Goal: Task Accomplishment & Management: Complete application form

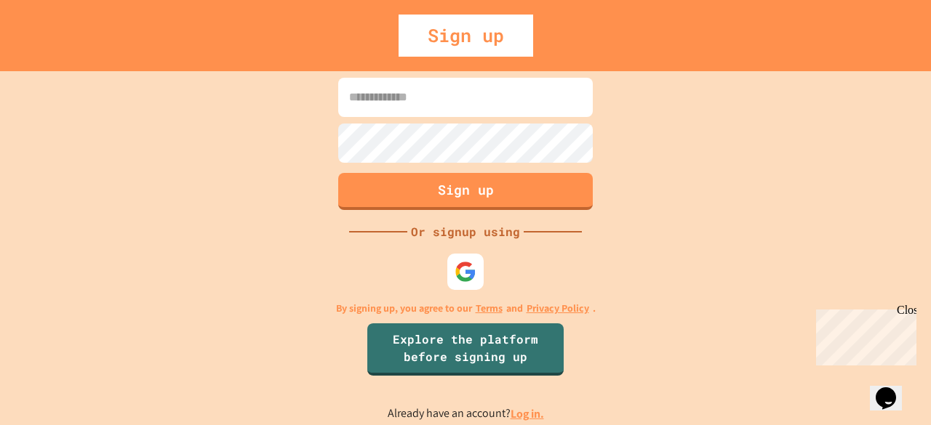
click at [458, 107] on input at bounding box center [465, 97] width 254 height 39
type input "**********"
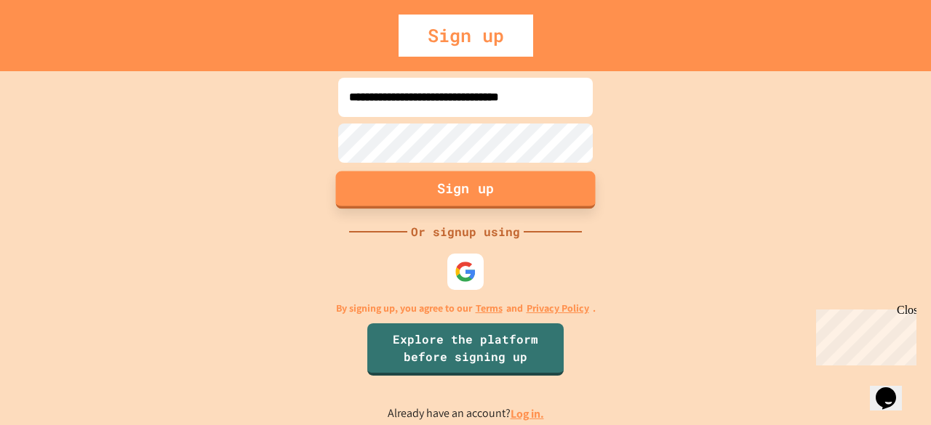
click at [430, 185] on button "Sign up" at bounding box center [466, 190] width 260 height 38
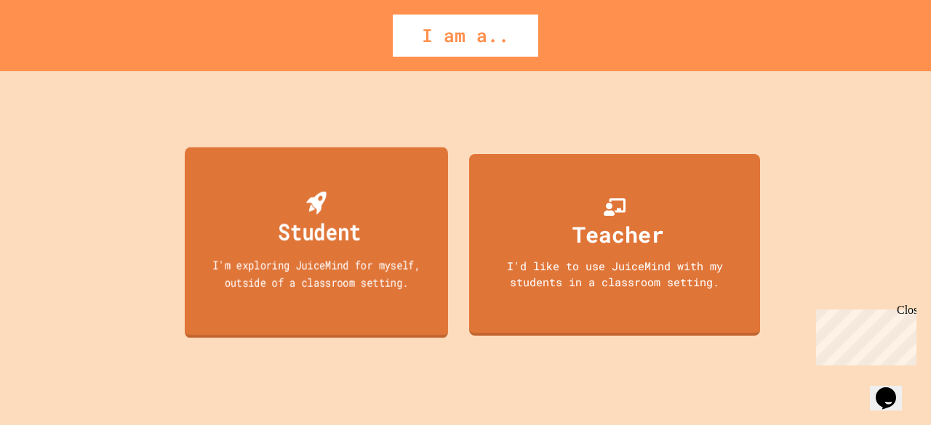
click at [329, 245] on div "Student" at bounding box center [319, 231] width 83 height 34
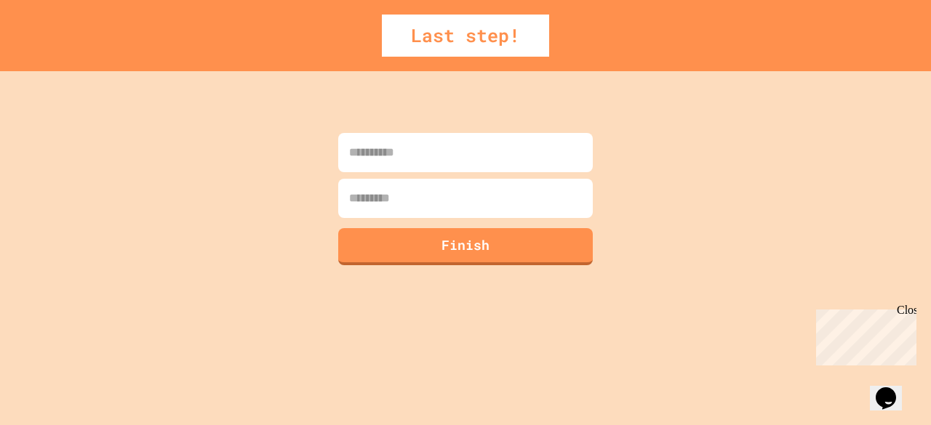
click at [442, 167] on input at bounding box center [465, 152] width 254 height 39
type input "******"
click at [426, 202] on input at bounding box center [465, 198] width 254 height 39
type input "*******"
click at [456, 239] on button "Finish" at bounding box center [466, 245] width 260 height 38
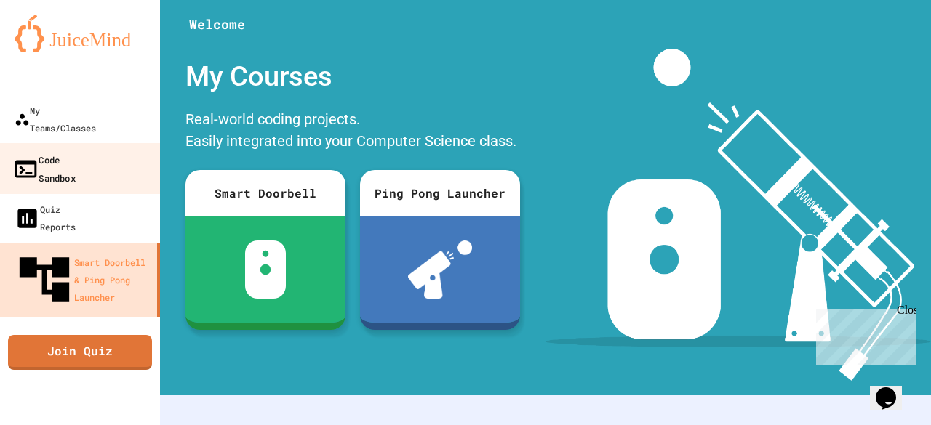
click at [63, 151] on div "Code Sandbox" at bounding box center [43, 169] width 63 height 36
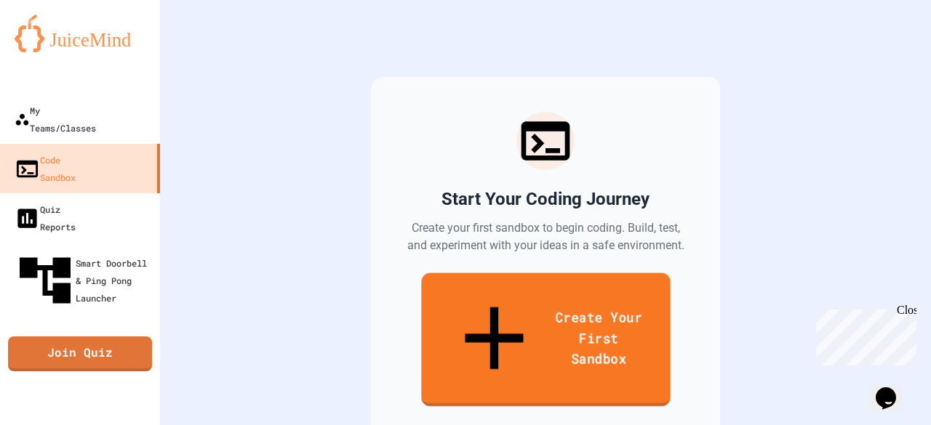
scroll to position [87, 0]
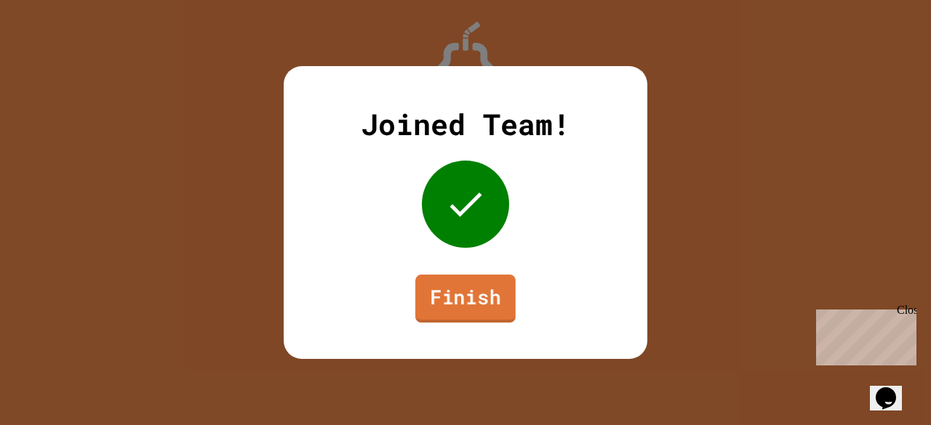
click at [495, 297] on link "Finish" at bounding box center [465, 299] width 100 height 48
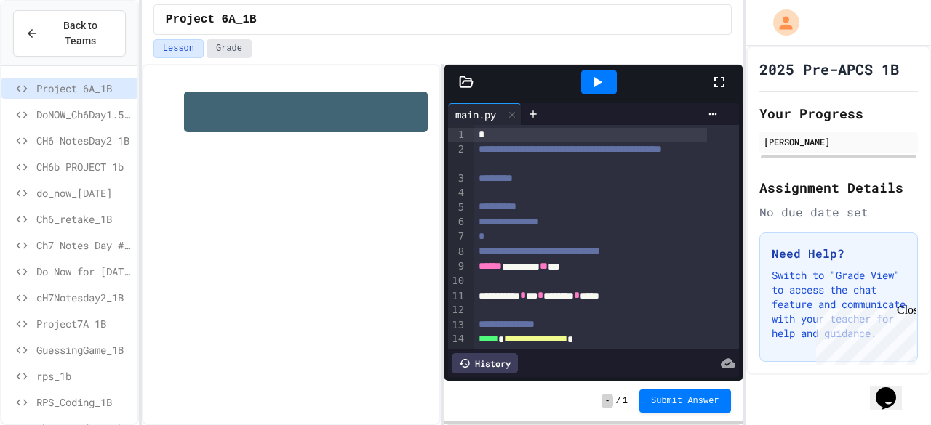
click at [226, 53] on button "Grade" at bounding box center [228, 48] width 45 height 19
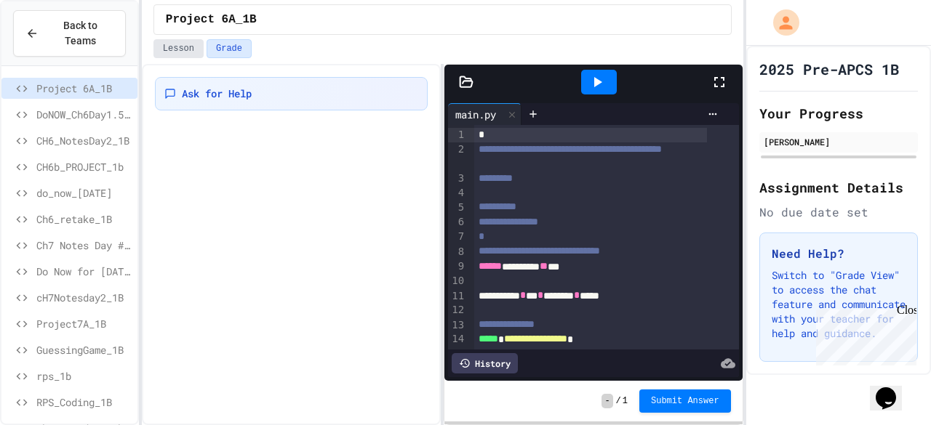
click at [181, 46] on button "Lesson" at bounding box center [178, 48] width 50 height 19
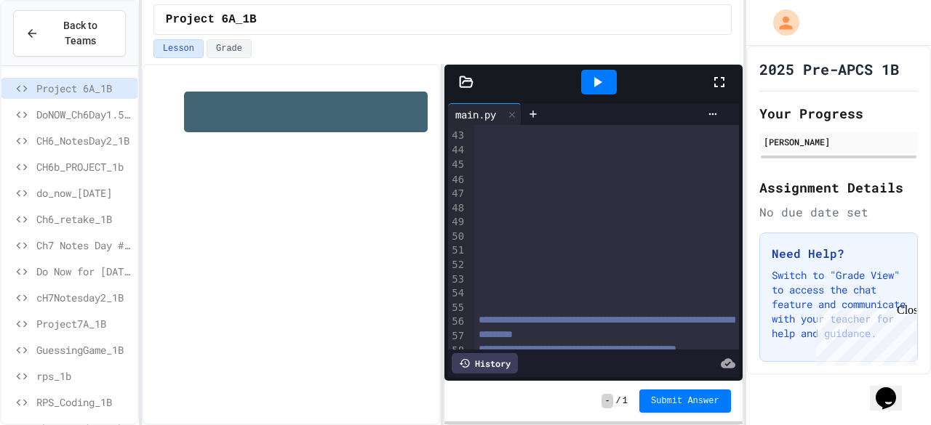
scroll to position [838, 0]
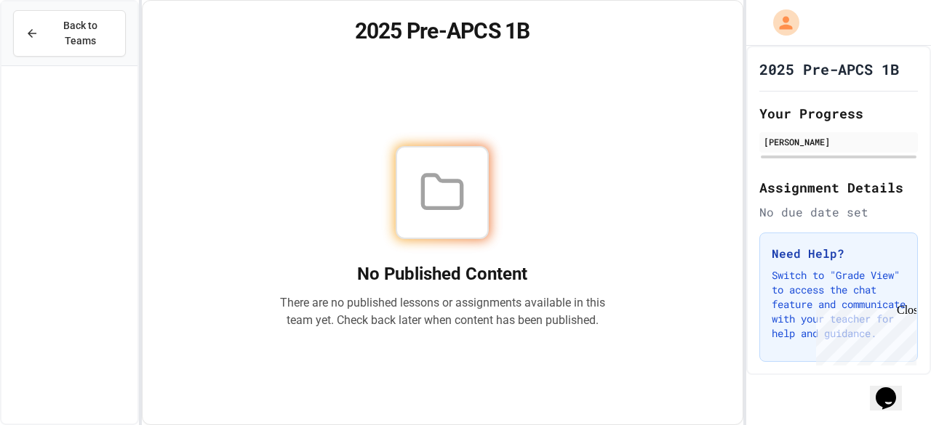
click at [451, 190] on icon at bounding box center [442, 192] width 47 height 47
click at [84, 14] on button "Back to Teams" at bounding box center [69, 33] width 113 height 47
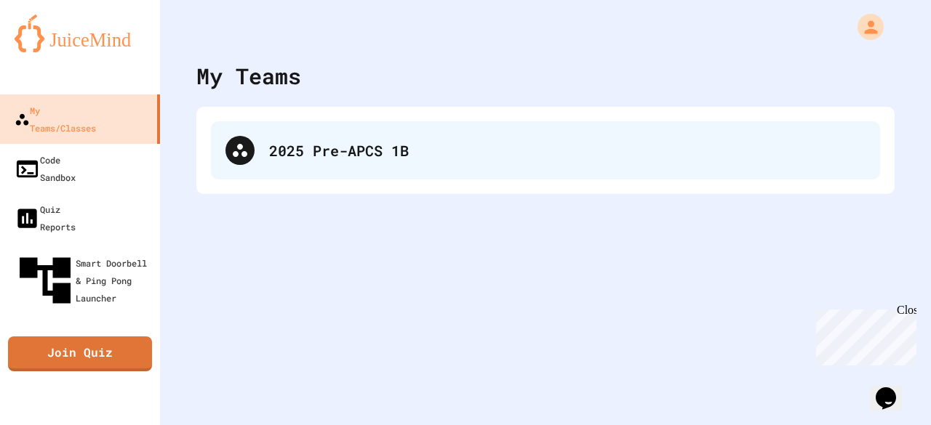
click at [291, 149] on div "2025 Pre-APCS 1B" at bounding box center [567, 151] width 596 height 22
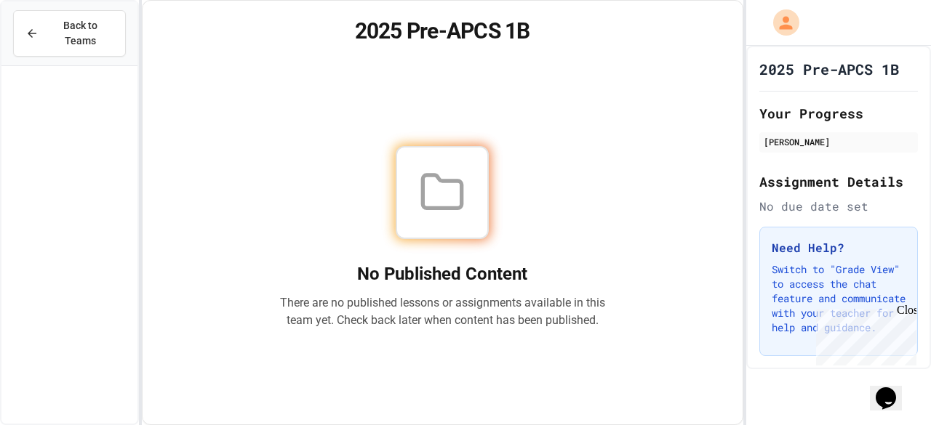
click at [483, 198] on div at bounding box center [442, 192] width 93 height 93
click at [459, 162] on div at bounding box center [442, 192] width 93 height 93
click at [103, 33] on span "Back to Teams" at bounding box center [80, 33] width 66 height 31
